Goal: Check status: Check status

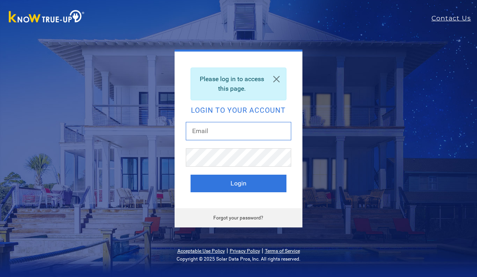
scroll to position [66, 0]
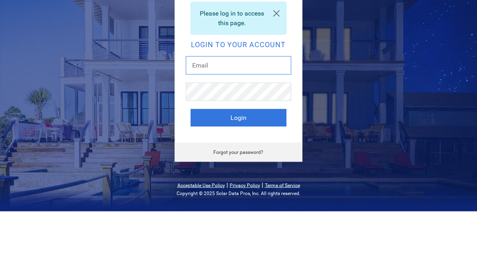
type input "[PERSON_NAME][EMAIL_ADDRESS][DOMAIN_NAME]"
click at [238, 175] on button "Login" at bounding box center [239, 184] width 96 height 18
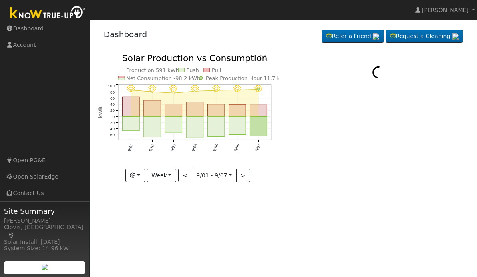
click at [144, 175] on button "button" at bounding box center [135, 176] width 20 height 14
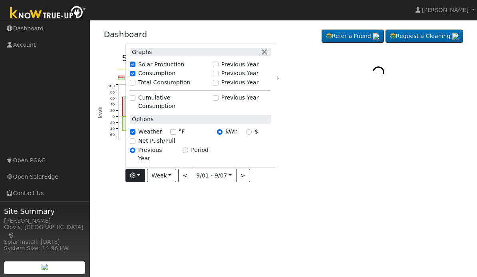
click at [166, 145] on label "Net Push/Pull" at bounding box center [156, 141] width 37 height 8
click at [135, 144] on input "Net Push/Pull" at bounding box center [133, 141] width 6 height 6
checkbox input "true"
click at [237, 211] on div "User Profile First name Last name Email Email Notifications No Emails No Emails…" at bounding box center [283, 148] width 387 height 257
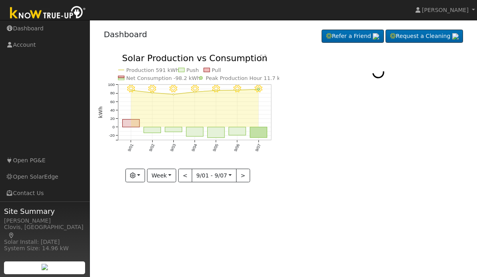
click at [171, 175] on button "Week" at bounding box center [161, 176] width 29 height 14
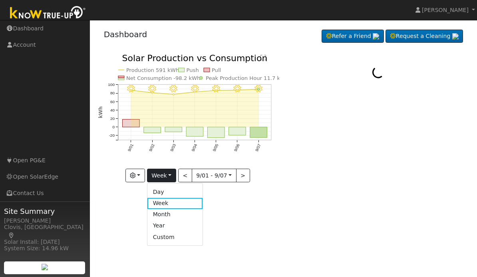
click at [168, 226] on link "Year" at bounding box center [175, 225] width 56 height 11
type input "2024-09-01"
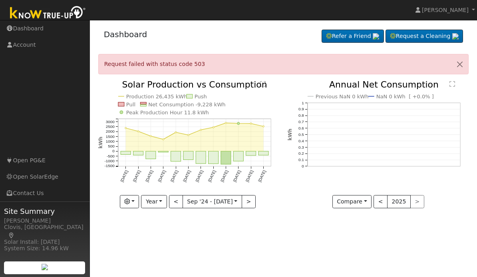
click at [136, 205] on button "button" at bounding box center [130, 202] width 20 height 14
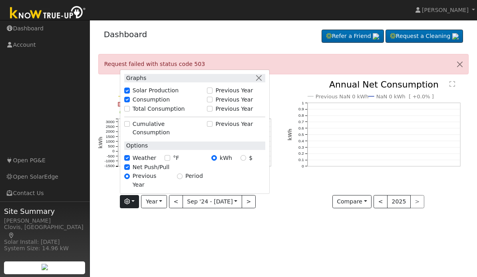
click at [153, 171] on label "Net Push/Pull" at bounding box center [151, 167] width 37 height 8
click at [130, 170] on input "Net Push/Pull" at bounding box center [127, 167] width 6 height 6
checkbox input "false"
click at [283, 229] on div "User Profile First name Last name Email Email Notifications No Emails No Emails…" at bounding box center [283, 148] width 387 height 257
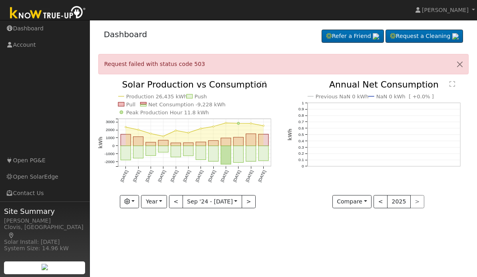
click at [137, 197] on button "button" at bounding box center [130, 202] width 20 height 14
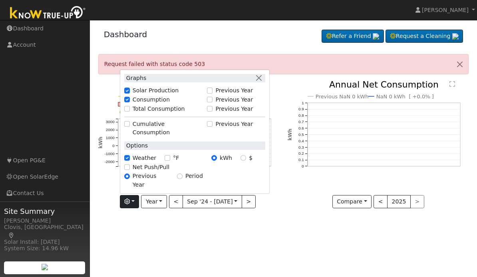
click at [154, 162] on label "Weather" at bounding box center [145, 158] width 24 height 8
click at [130, 161] on input "Weather" at bounding box center [127, 158] width 6 height 6
click at [140, 162] on label "Weather" at bounding box center [145, 158] width 24 height 8
click at [130, 161] on input "Weather" at bounding box center [127, 158] width 6 height 6
checkbox input "true"
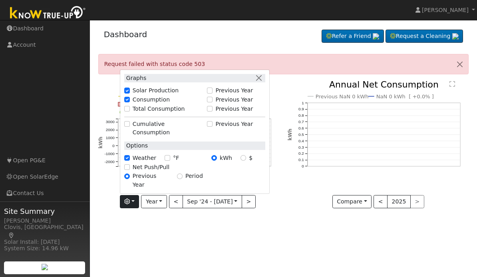
click at [141, 171] on label "Net Push/Pull" at bounding box center [151, 167] width 37 height 8
click at [130, 170] on input "Net Push/Pull" at bounding box center [127, 167] width 6 height 6
checkbox input "true"
click at [293, 209] on div "Previous NaN 0 kWh NaN 0 kWh [ +0.0% ] 0 0.1 0.2 0.3 0.4 0.5 0.6 0.7 0.8 0.9 1 …" at bounding box center [379, 150] width 190 height 140
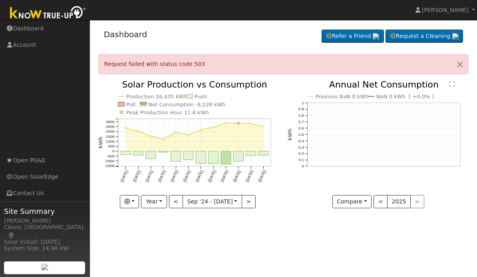
click at [180, 203] on button "<" at bounding box center [176, 202] width 14 height 14
type input "2023-09-01"
